Goal: Transaction & Acquisition: Book appointment/travel/reservation

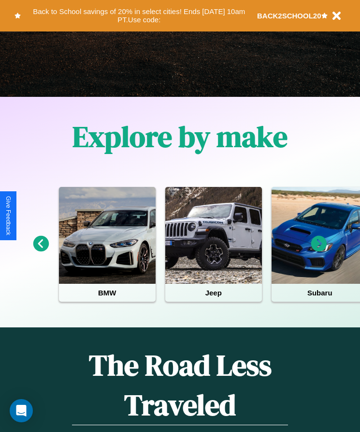
scroll to position [162, 0]
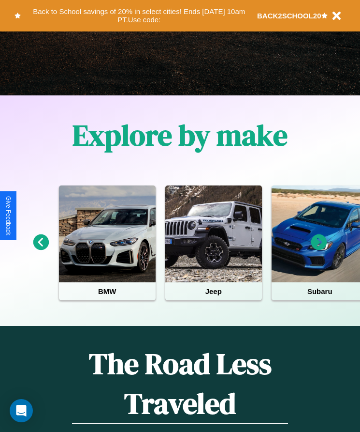
click at [319, 249] on icon at bounding box center [320, 242] width 16 height 16
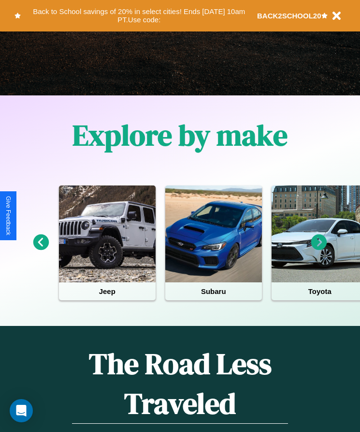
click at [41, 249] on icon at bounding box center [41, 242] width 16 height 16
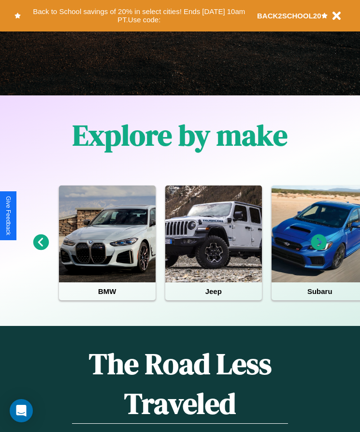
click at [319, 249] on icon at bounding box center [320, 242] width 16 height 16
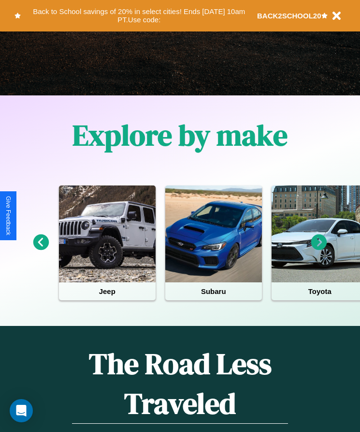
click at [319, 249] on icon at bounding box center [320, 242] width 16 height 16
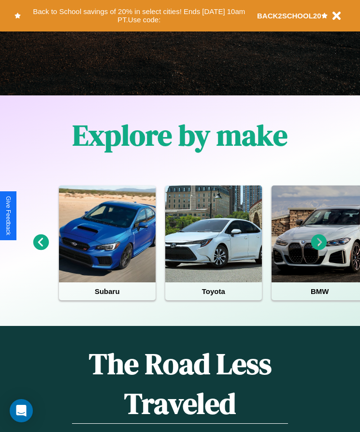
click at [319, 249] on icon at bounding box center [320, 242] width 16 height 16
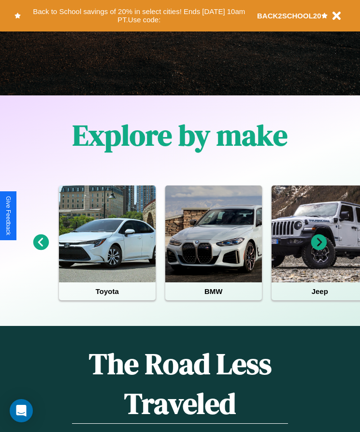
click at [319, 249] on icon at bounding box center [320, 242] width 16 height 16
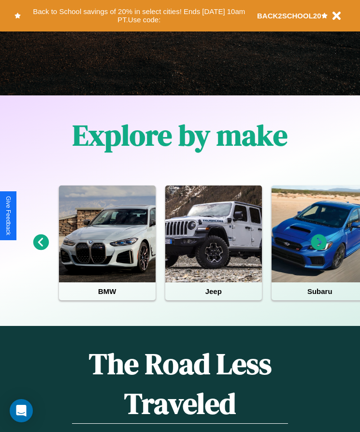
click at [319, 249] on icon at bounding box center [320, 242] width 16 height 16
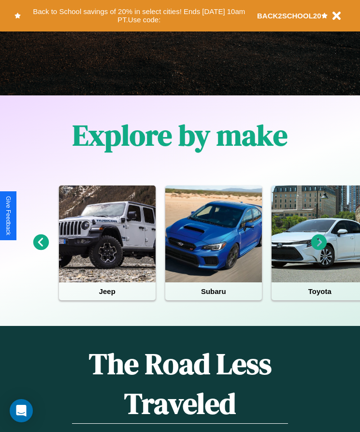
click at [319, 249] on icon at bounding box center [320, 242] width 16 height 16
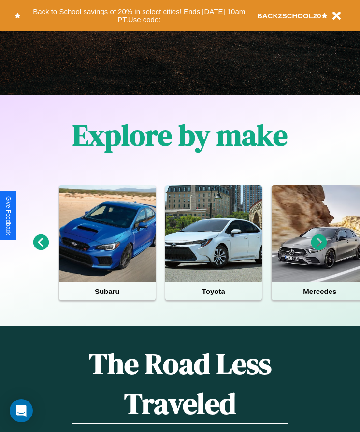
click at [319, 249] on icon at bounding box center [320, 242] width 16 height 16
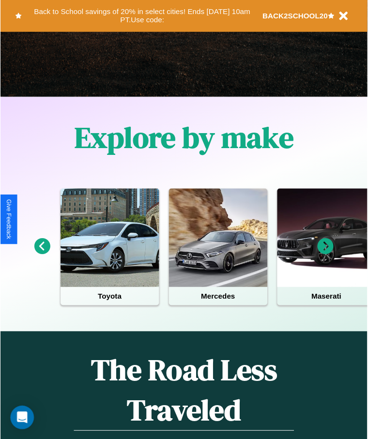
scroll to position [0, 0]
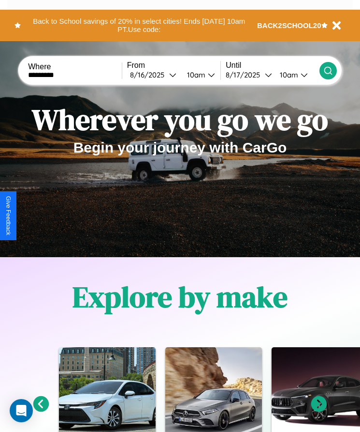
type input "*********"
click at [328, 70] on icon at bounding box center [329, 71] width 10 height 10
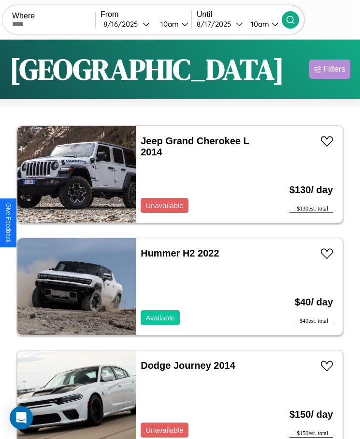
click at [330, 69] on div "Filters" at bounding box center [335, 69] width 22 height 10
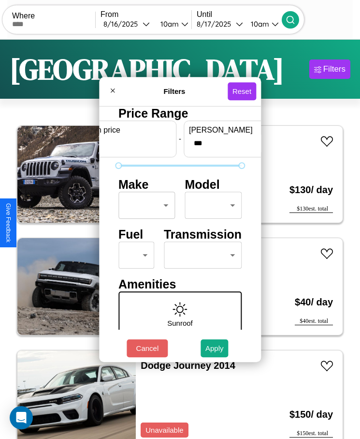
click at [144, 205] on body "CarGo Where From [DATE] 10am Until [DATE] 10am Become a Host Login Sign Up [GEO…" at bounding box center [180, 231] width 360 height 463
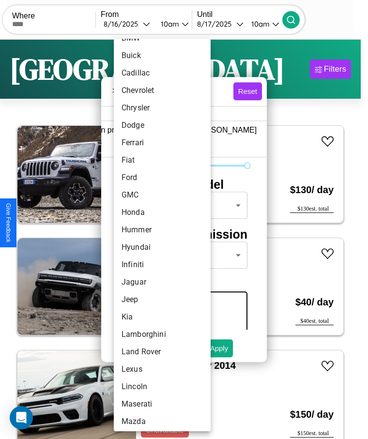
scroll to position [148, 0]
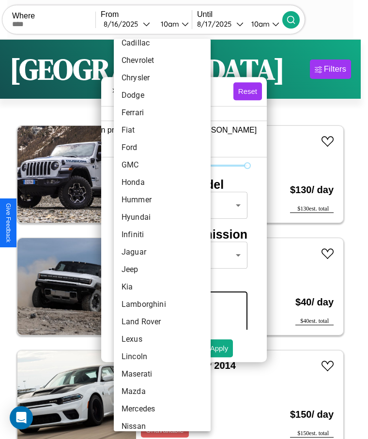
click at [144, 235] on li "Infiniti" at bounding box center [162, 234] width 97 height 17
type input "********"
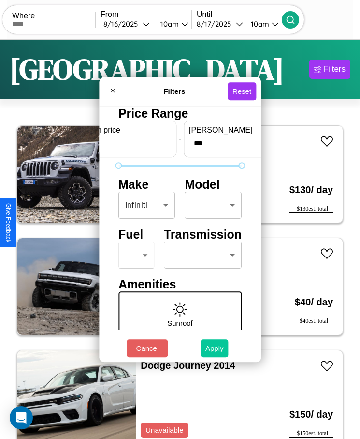
click at [215, 348] on button "Apply" at bounding box center [215, 348] width 28 height 18
